Goal: Transaction & Acquisition: Purchase product/service

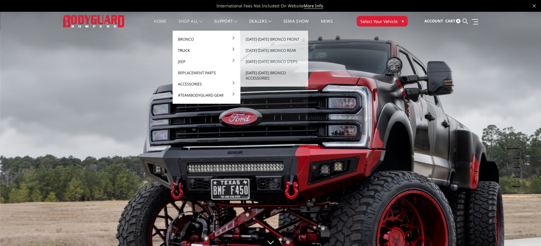
click at [188, 50] on link "Truck" at bounding box center [206, 50] width 63 height 11
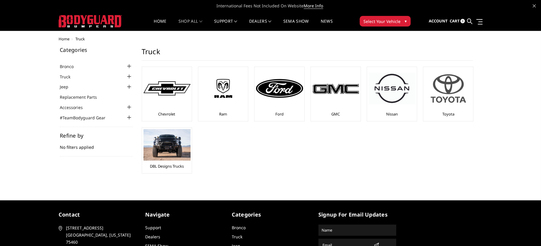
click at [449, 104] on img at bounding box center [448, 88] width 47 height 40
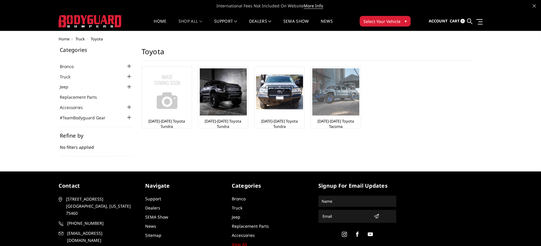
click at [337, 123] on link "[DATE]-[DATE] Toyota Tacoma" at bounding box center [335, 123] width 47 height 11
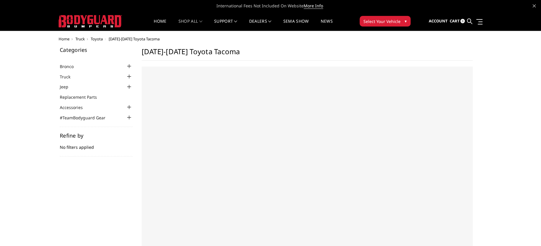
select select "US"
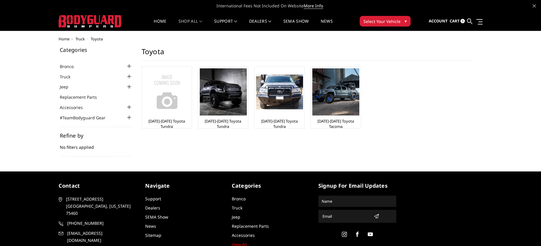
click at [384, 101] on ul "[DATE]-[DATE] Toyota Tundra [DATE]-[DATE] Toyota Tundra [DATE]-[DATE] Toyota Tu…" at bounding box center [307, 101] width 343 height 68
click at [377, 124] on ul "[DATE]-[DATE] Toyota Tundra [DATE]-[DATE] Toyota Tundra [DATE]-[DATE] Toyota Tu…" at bounding box center [307, 101] width 343 height 68
click at [287, 142] on div "Categories Bronco [DATE]-[DATE] Bronco Front [DATE]-[DATE] Bronco Rear [DATE]-[…" at bounding box center [270, 101] width 430 height 109
click at [352, 46] on div "Home Truck Toyota Categories Bronco [DATE]-[DATE] Bronco Front [DATE]-[DATE] Br…" at bounding box center [271, 97] width 424 height 120
click at [402, 64] on main "Toyota [DATE]-[DATE] Toyota Tundra [DATE]-[DATE] Toyota Tundra [DATE]-[DATE] To…" at bounding box center [307, 93] width 340 height 93
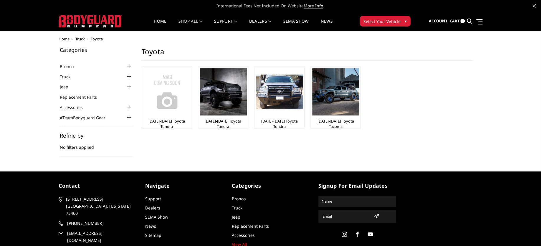
click at [402, 68] on ul "[DATE]-[DATE] Toyota Tundra [DATE]-[DATE] Toyota Tundra [DATE]-[DATE] Toyota Tu…" at bounding box center [307, 101] width 343 height 68
